Goal: Task Accomplishment & Management: Use online tool/utility

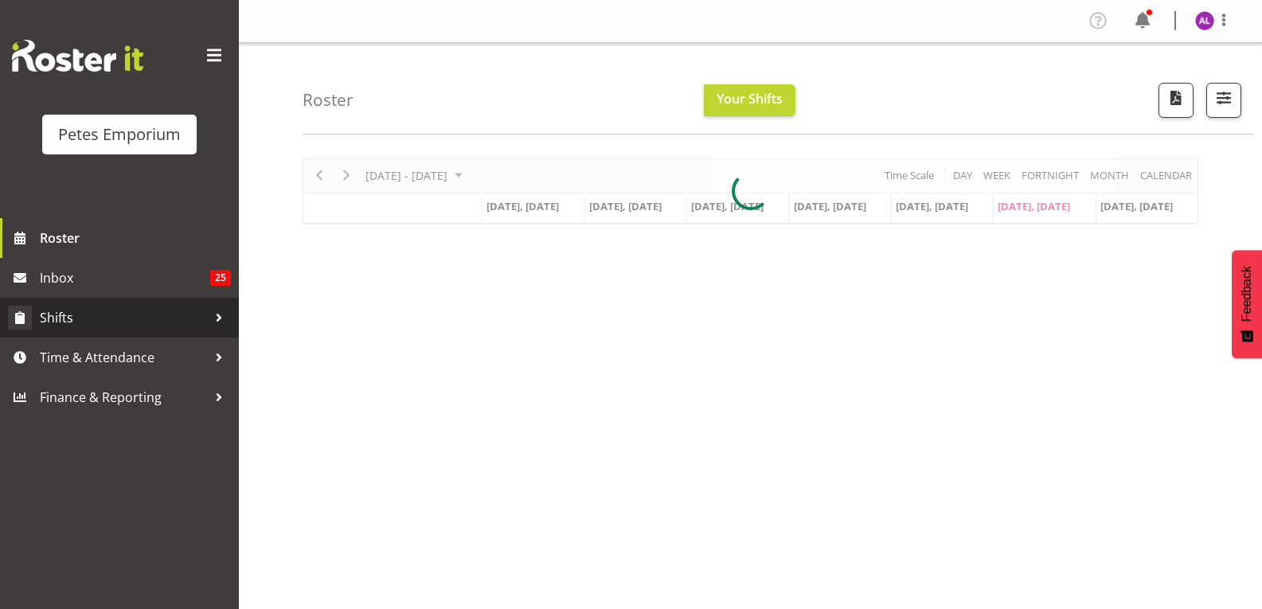
click at [210, 320] on div at bounding box center [219, 318] width 24 height 24
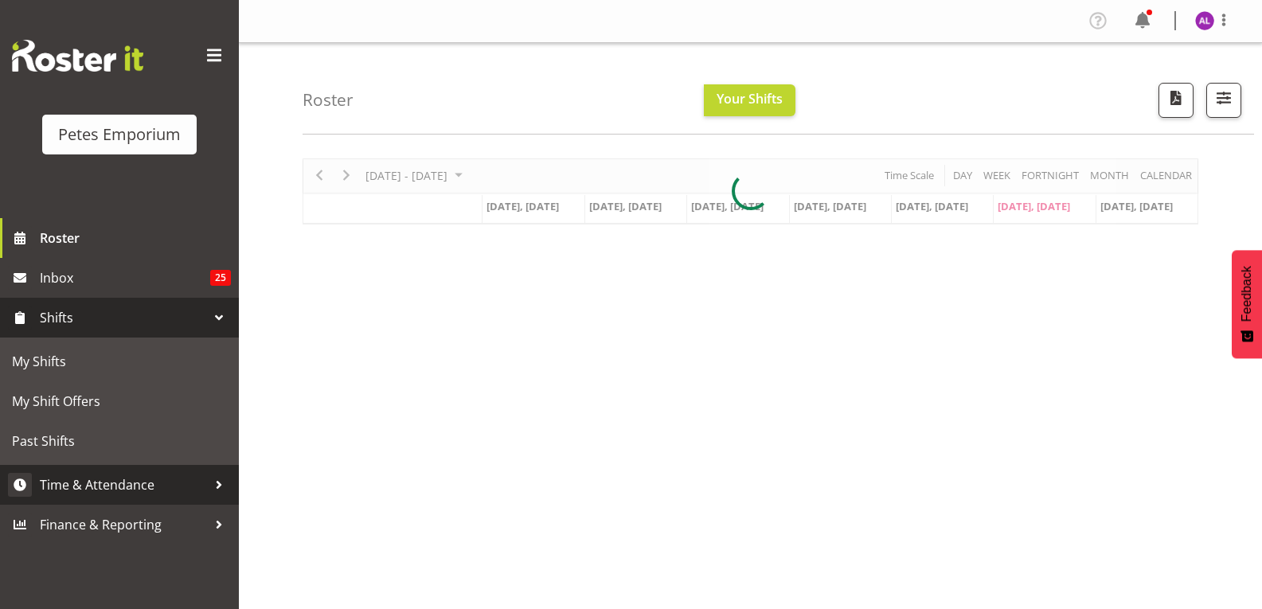
click at [206, 480] on span "Time & Attendance" at bounding box center [123, 485] width 167 height 24
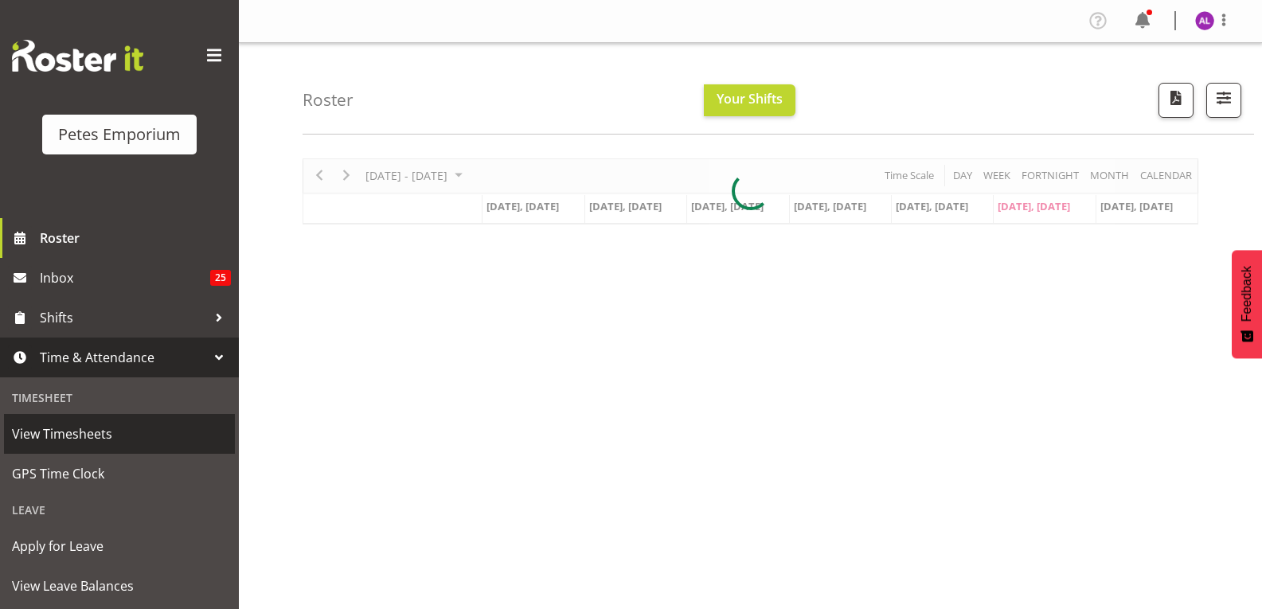
click at [104, 437] on span "View Timesheets" at bounding box center [119, 434] width 215 height 24
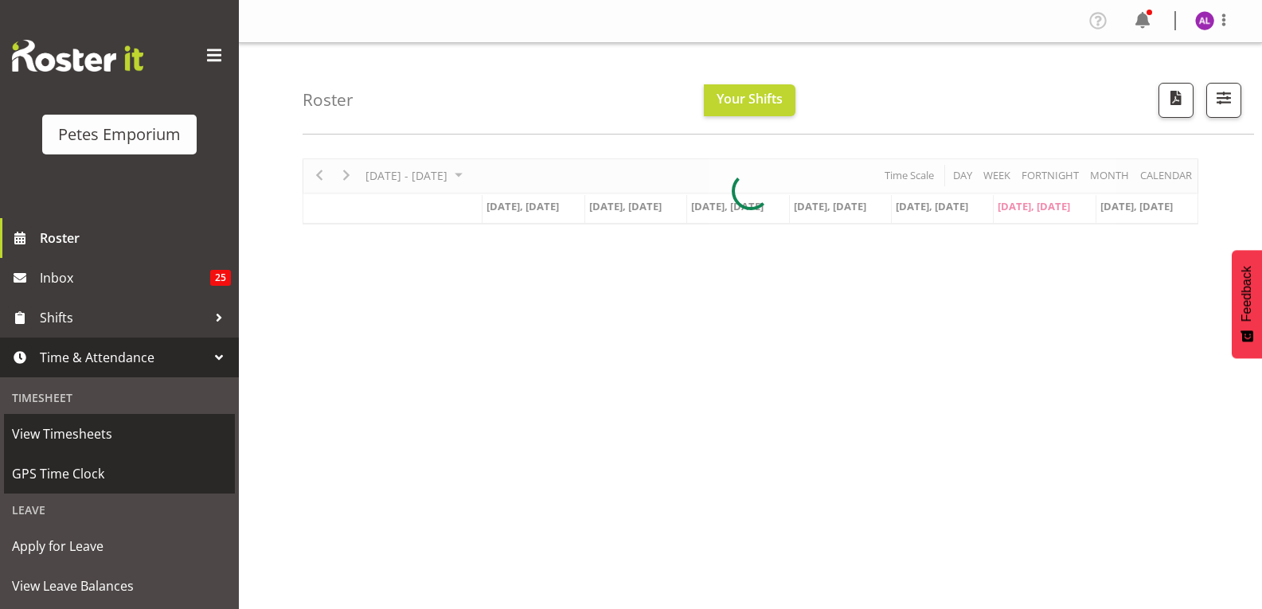
click at [88, 466] on span "GPS Time Clock" at bounding box center [119, 474] width 215 height 24
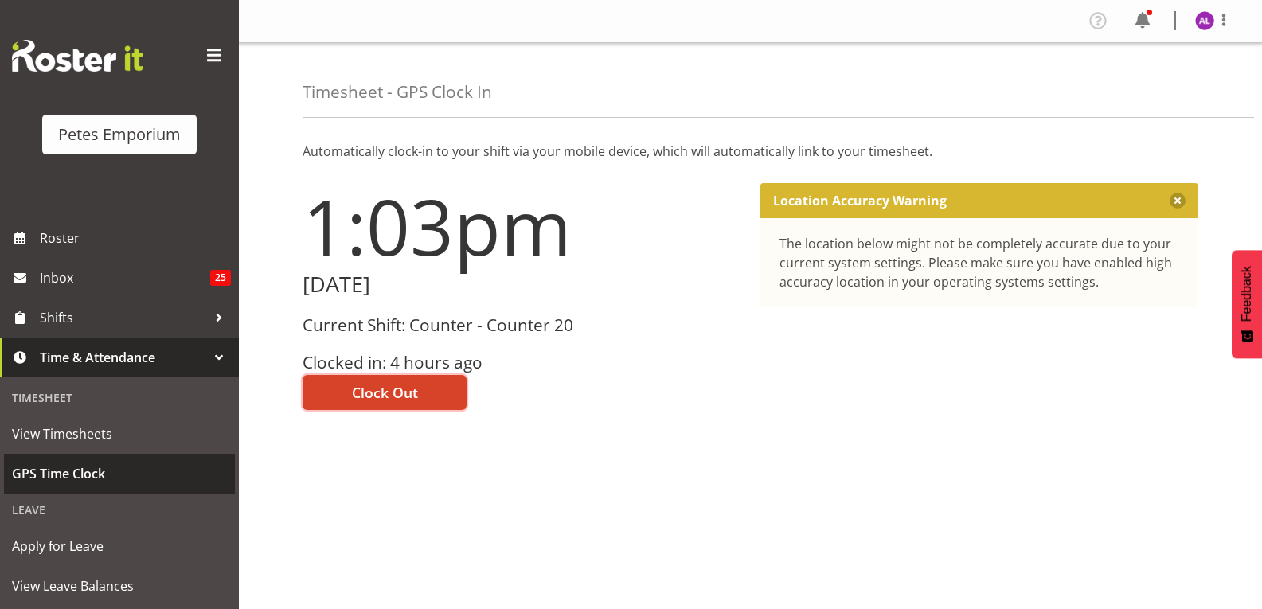
click at [367, 387] on span "Clock Out" at bounding box center [385, 392] width 66 height 21
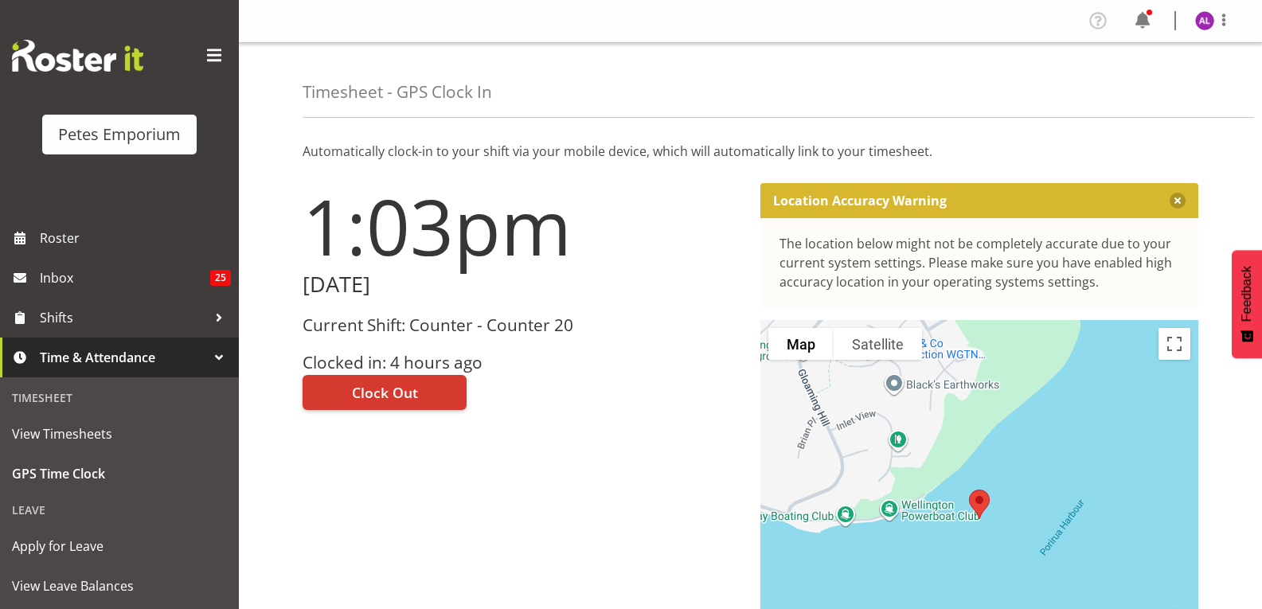
click at [1200, 18] on img at bounding box center [1204, 20] width 19 height 19
click at [1133, 70] on link "Log Out" at bounding box center [1157, 83] width 153 height 29
